Goal: Check status: Check status

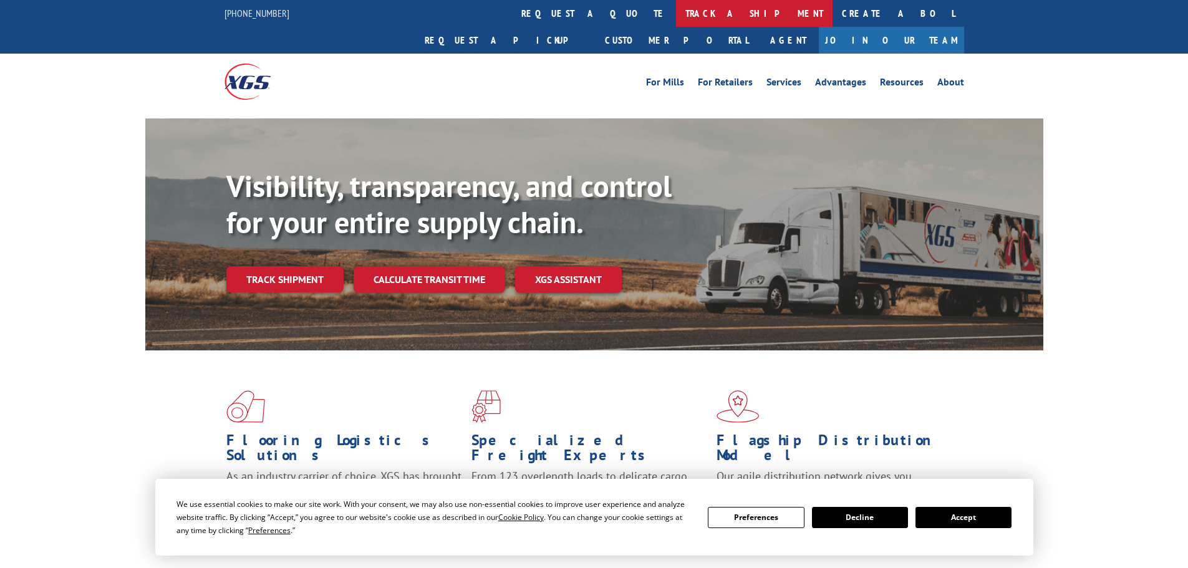
click at [676, 11] on link "track a shipment" at bounding box center [754, 13] width 156 height 27
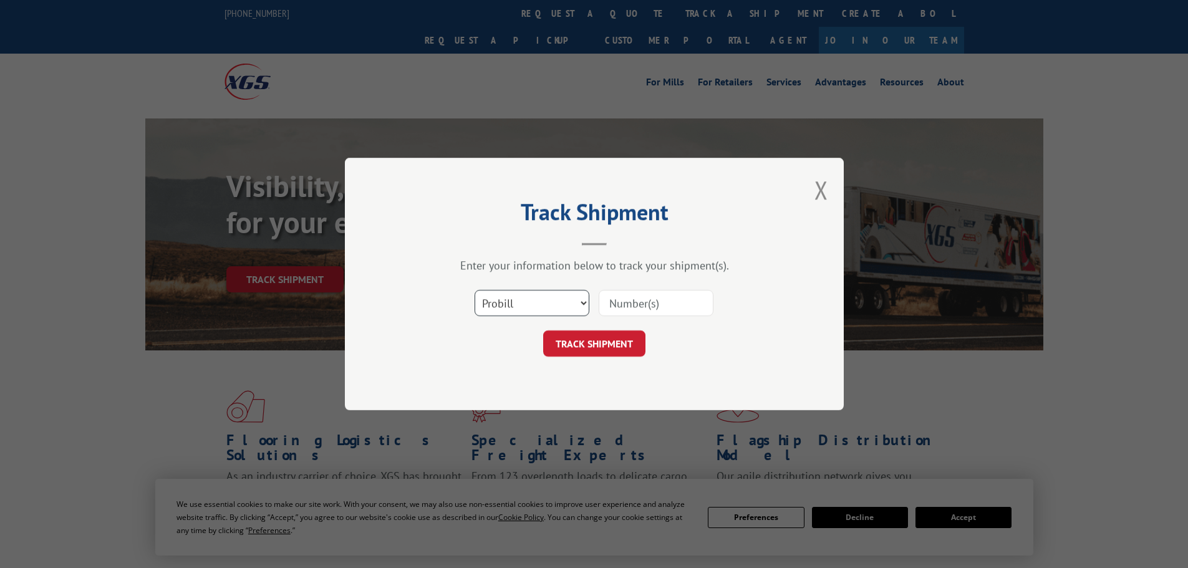
click at [546, 295] on select "Select category... Probill BOL PO" at bounding box center [531, 303] width 115 height 26
select select "bol"
click at [474, 290] on select "Select category... Probill BOL PO" at bounding box center [531, 303] width 115 height 26
click at [607, 309] on input at bounding box center [655, 303] width 115 height 26
paste input "6014883"
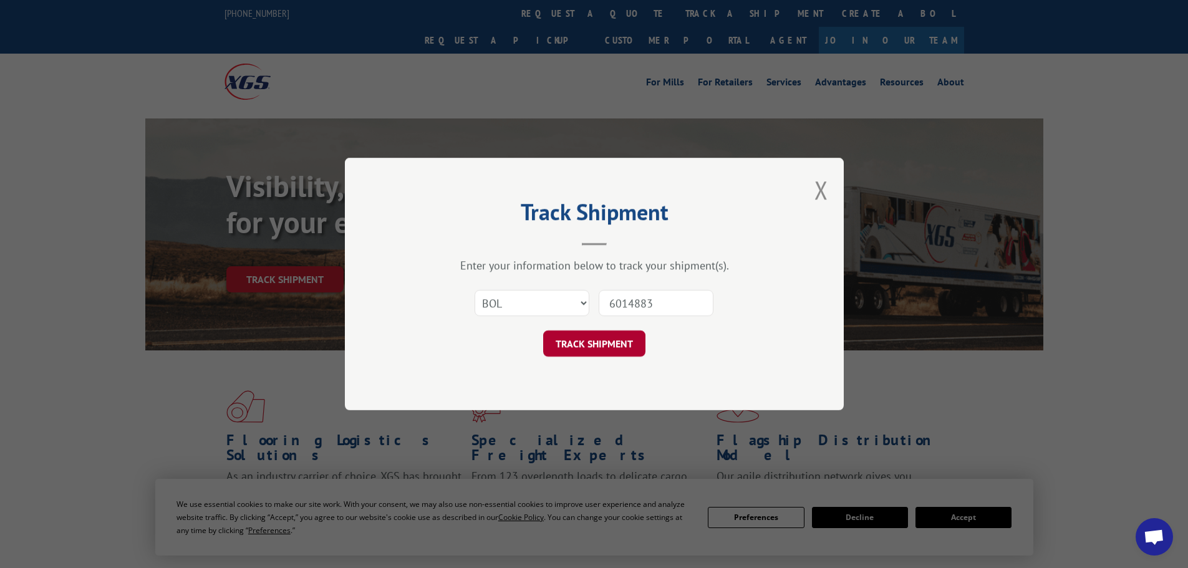
type input "6014883"
click at [600, 348] on button "TRACK SHIPMENT" at bounding box center [594, 343] width 102 height 26
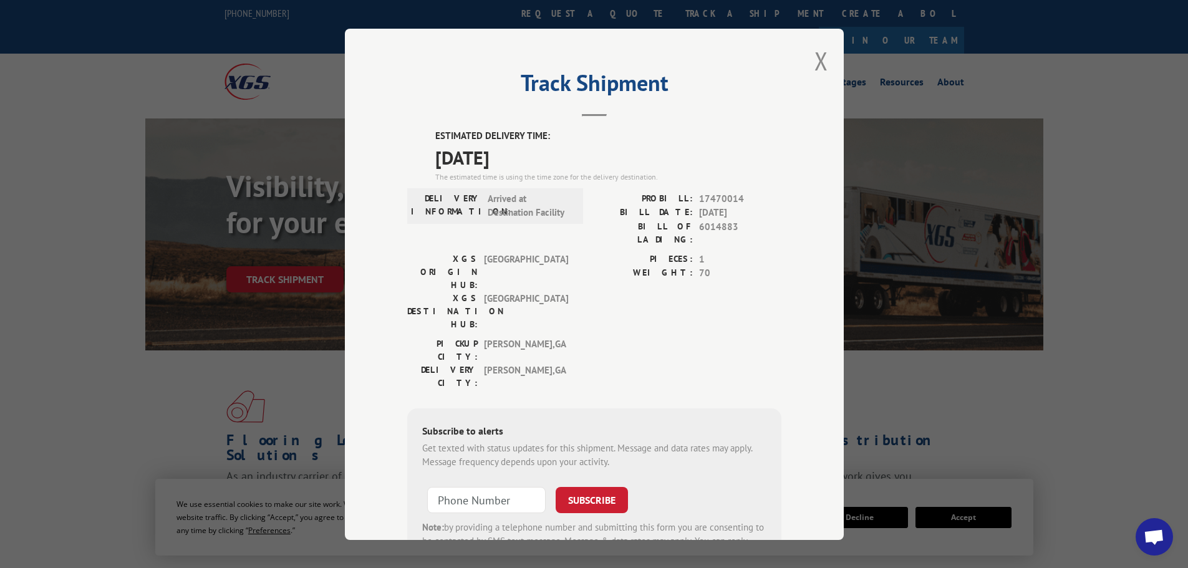
drag, startPoint x: 549, startPoint y: 158, endPoint x: 431, endPoint y: 155, distance: 117.9
click at [435, 155] on span "[DATE]" at bounding box center [608, 157] width 346 height 28
copy span "[DATE]"
click at [760, 337] on div "PICKUP CITY: [GEOGRAPHIC_DATA] , [GEOGRAPHIC_DATA]: [GEOGRAPHIC_DATA] , [GEOGRA…" at bounding box center [594, 366] width 374 height 59
click at [818, 67] on button "Close modal" at bounding box center [821, 60] width 14 height 33
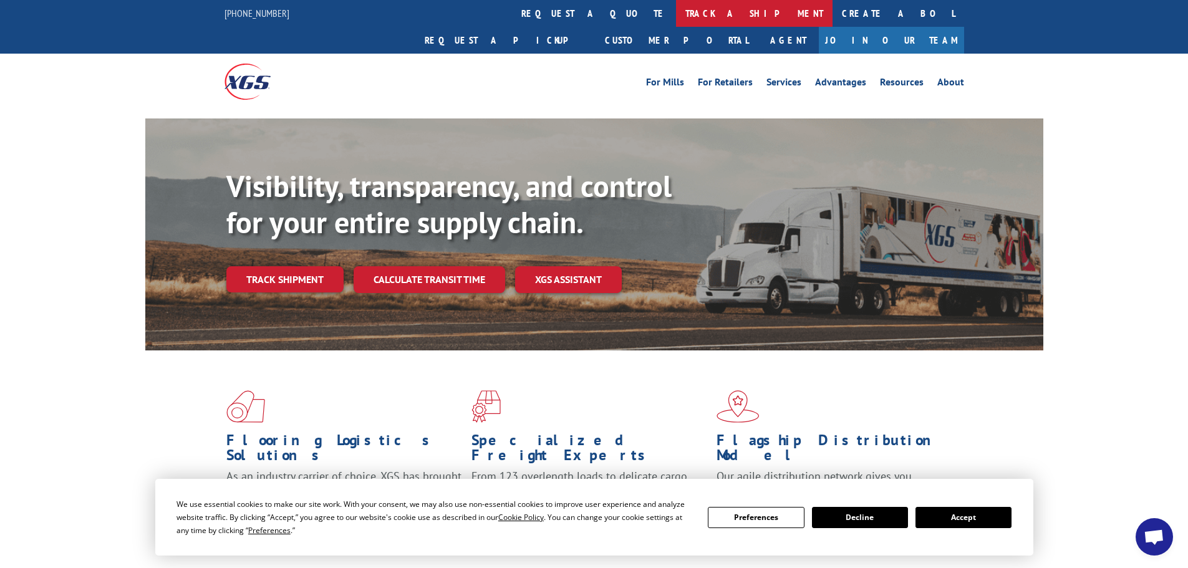
click at [676, 12] on link "track a shipment" at bounding box center [754, 13] width 156 height 27
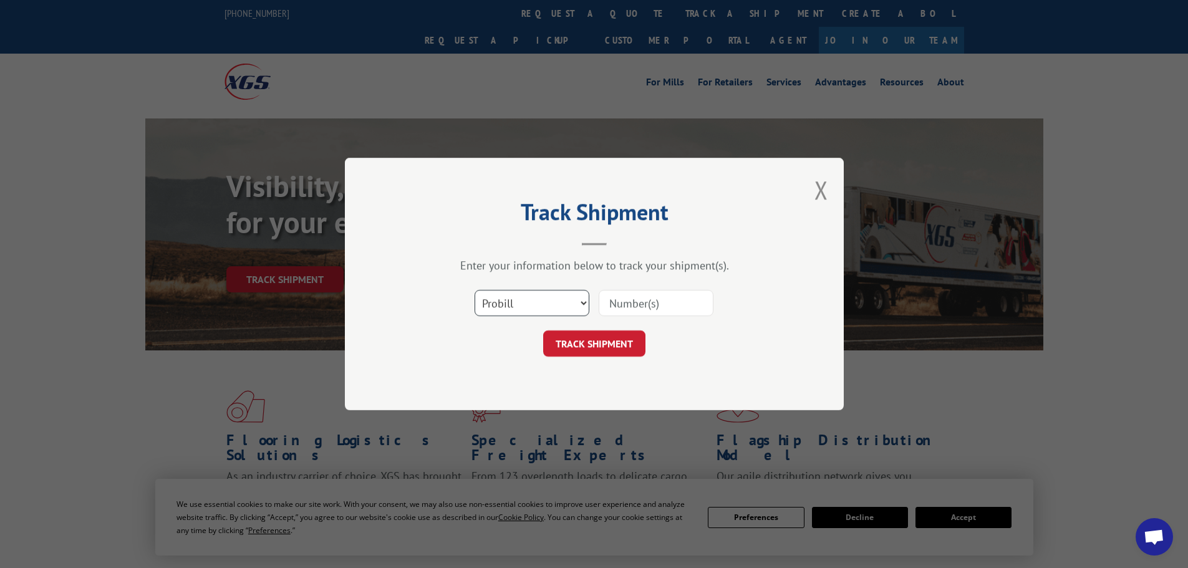
click at [549, 302] on select "Select category... Probill BOL PO" at bounding box center [531, 303] width 115 height 26
select select "bol"
click at [474, 290] on select "Select category... Probill BOL PO" at bounding box center [531, 303] width 115 height 26
click at [612, 304] on input at bounding box center [655, 303] width 115 height 26
paste input "5199413"
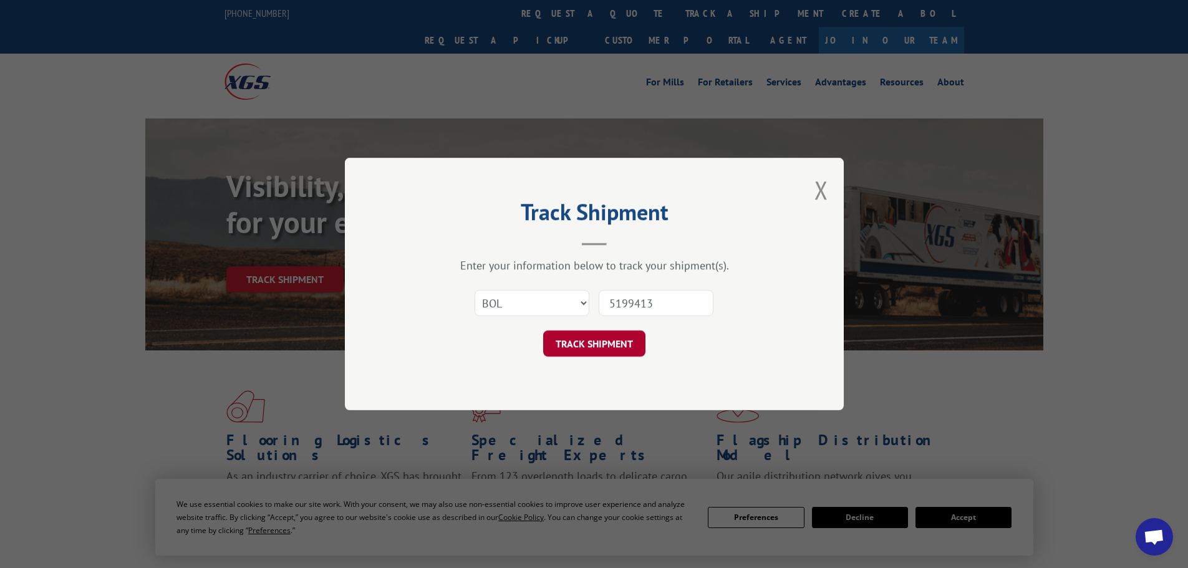
type input "5199413"
click at [595, 355] on button "TRACK SHIPMENT" at bounding box center [594, 343] width 102 height 26
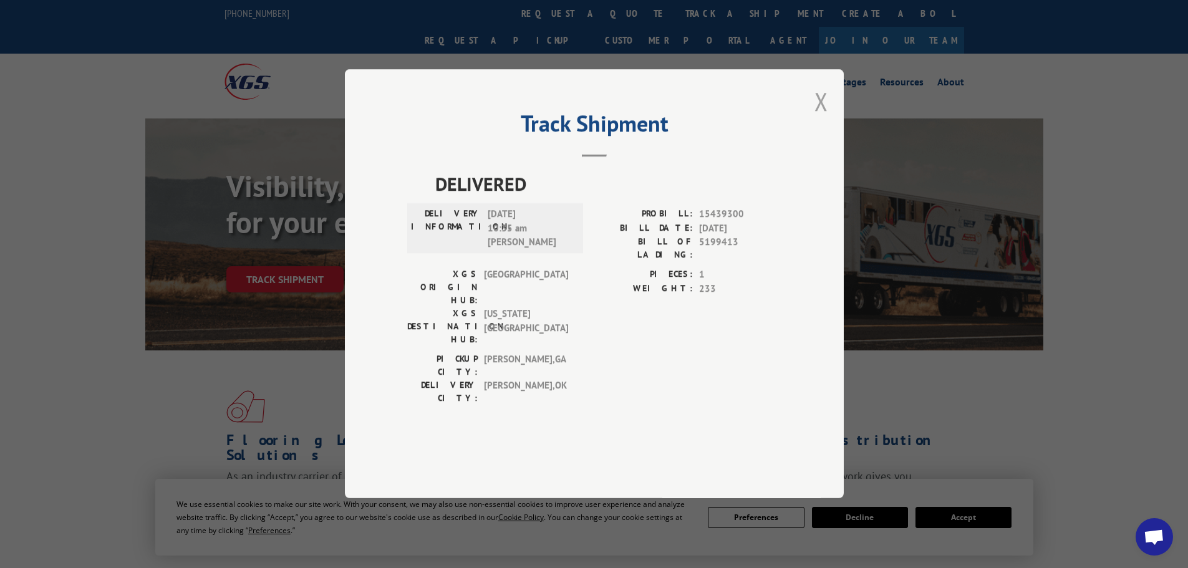
click at [820, 118] on button "Close modal" at bounding box center [821, 101] width 14 height 33
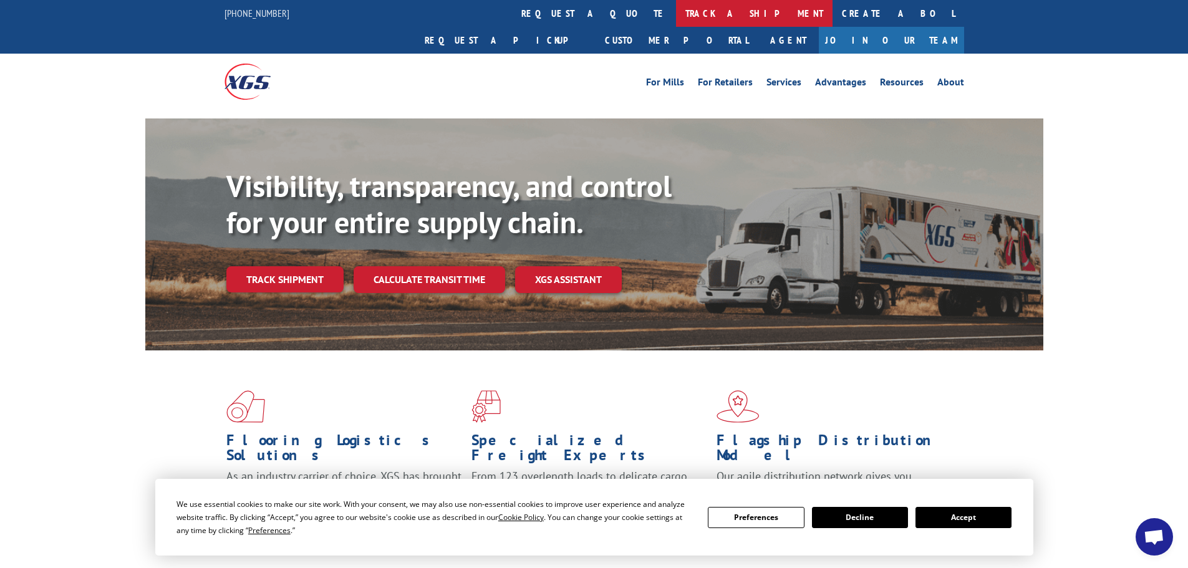
click at [676, 19] on link "track a shipment" at bounding box center [754, 13] width 156 height 27
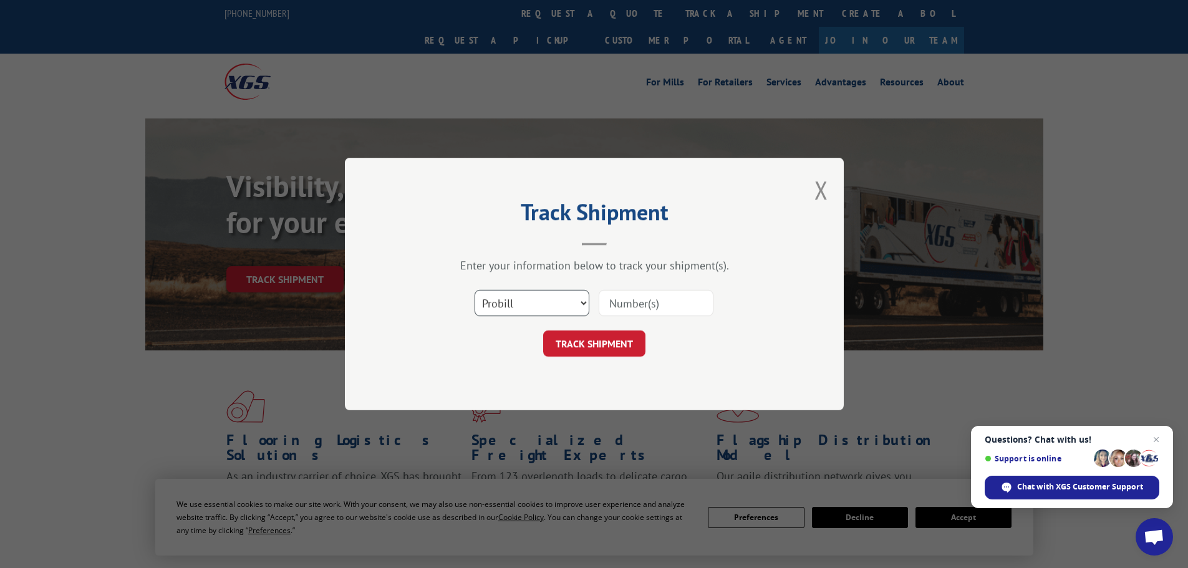
click at [580, 299] on select "Select category... Probill BOL PO" at bounding box center [531, 303] width 115 height 26
select select "bol"
click at [474, 290] on select "Select category... Probill BOL PO" at bounding box center [531, 303] width 115 height 26
click at [612, 307] on input at bounding box center [655, 303] width 115 height 26
paste input "6013169"
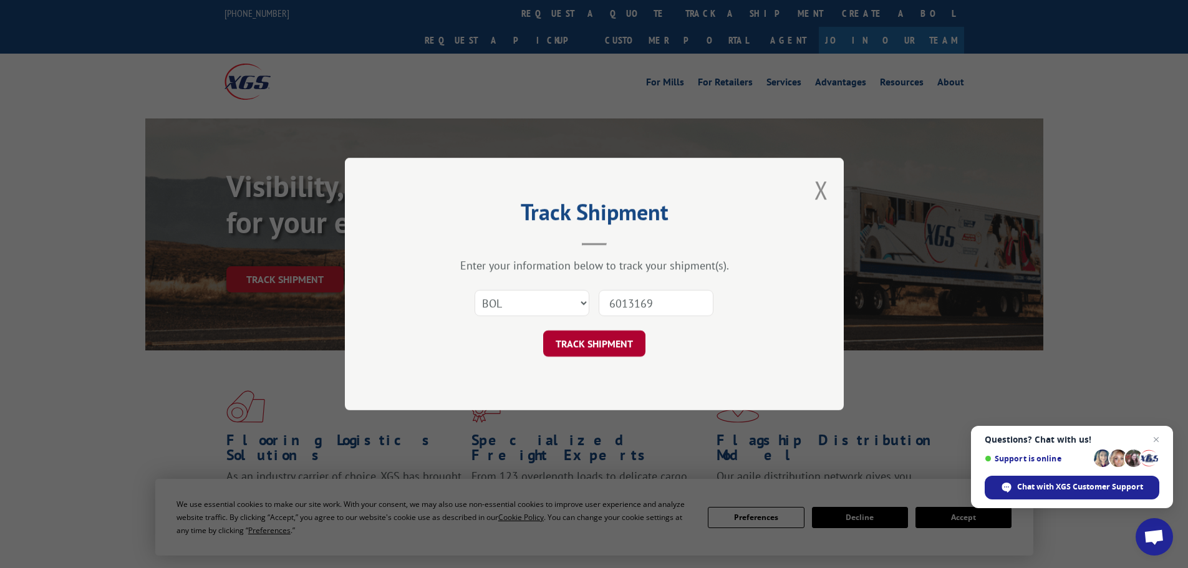
type input "6013169"
click at [600, 339] on button "TRACK SHIPMENT" at bounding box center [594, 343] width 102 height 26
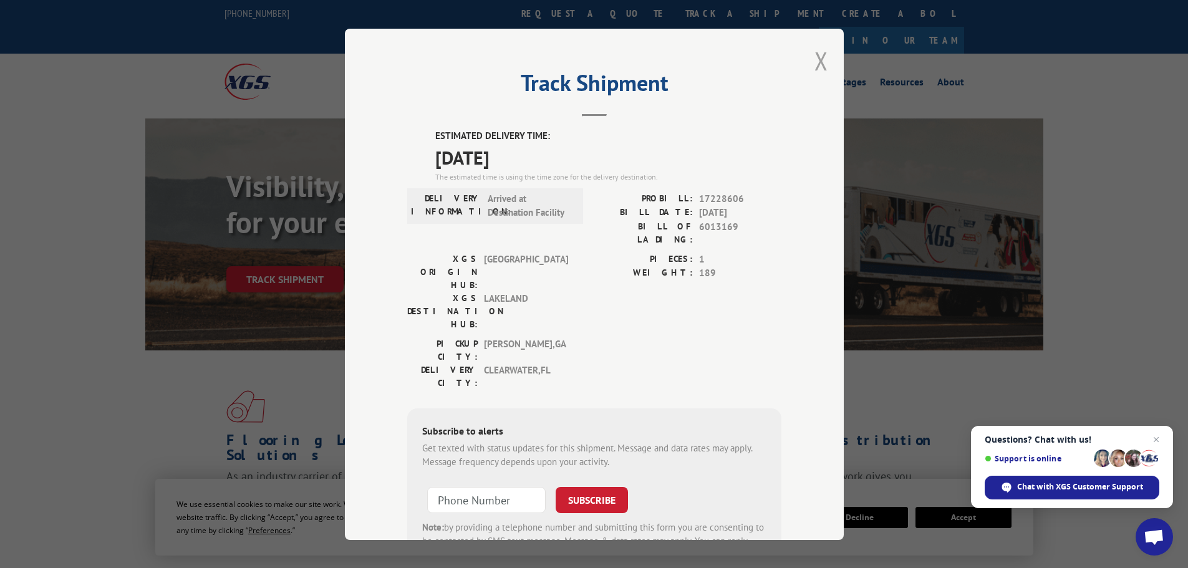
click at [814, 58] on button "Close modal" at bounding box center [821, 60] width 14 height 33
